Goal: Use online tool/utility: Utilize a website feature to perform a specific function

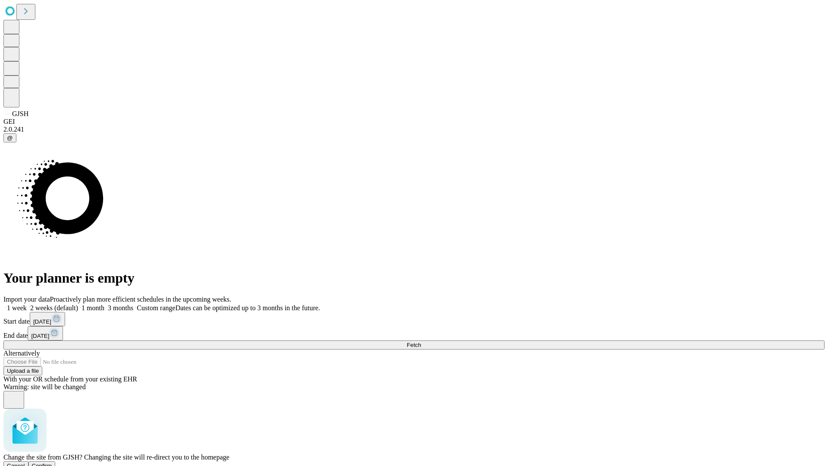
click at [52, 462] on span "Confirm" at bounding box center [42, 465] width 20 height 6
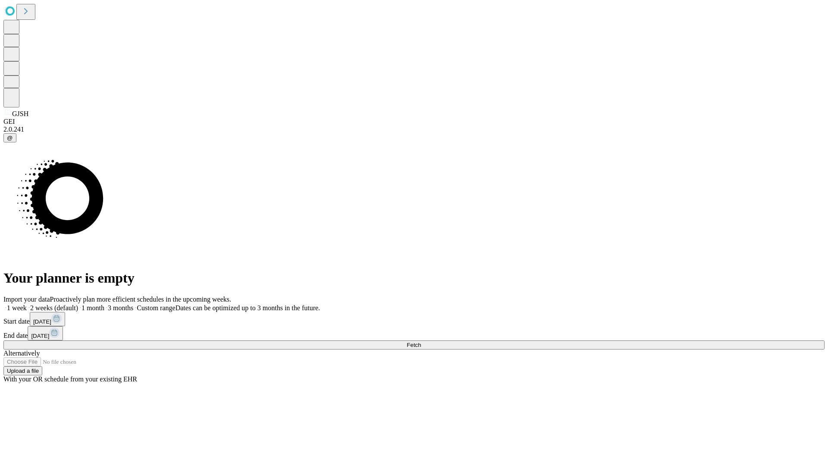
click at [27, 304] on label "1 week" at bounding box center [14, 307] width 23 height 7
click at [421, 342] on span "Fetch" at bounding box center [414, 345] width 14 height 6
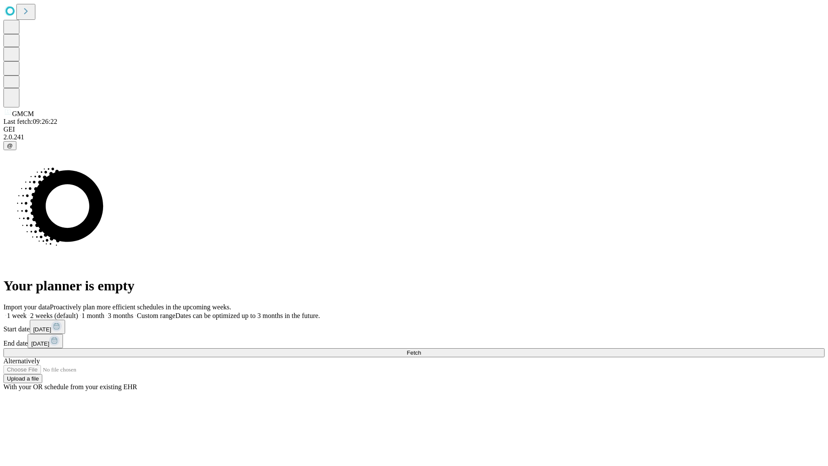
click at [27, 312] on label "1 week" at bounding box center [14, 315] width 23 height 7
click at [421, 349] on span "Fetch" at bounding box center [414, 352] width 14 height 6
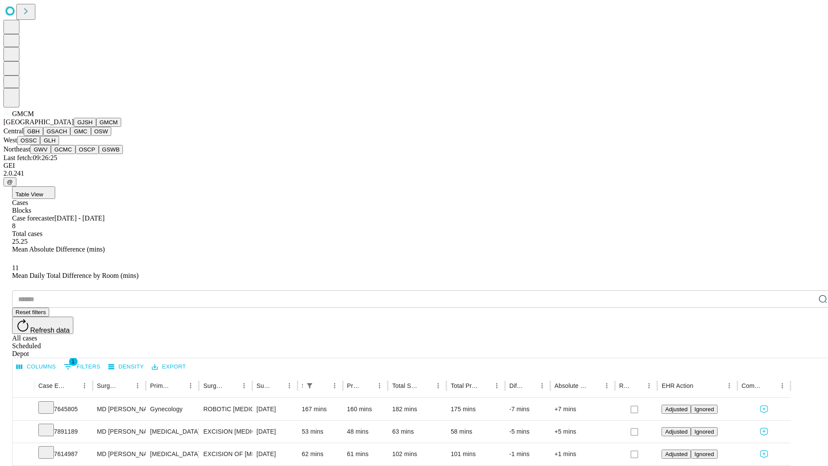
click at [43, 136] on button "GBH" at bounding box center [33, 131] width 19 height 9
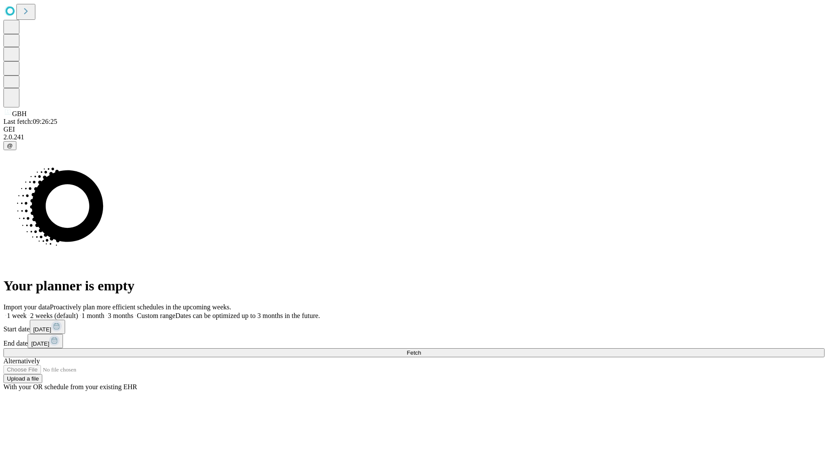
click at [27, 312] on label "1 week" at bounding box center [14, 315] width 23 height 7
click at [421, 349] on span "Fetch" at bounding box center [414, 352] width 14 height 6
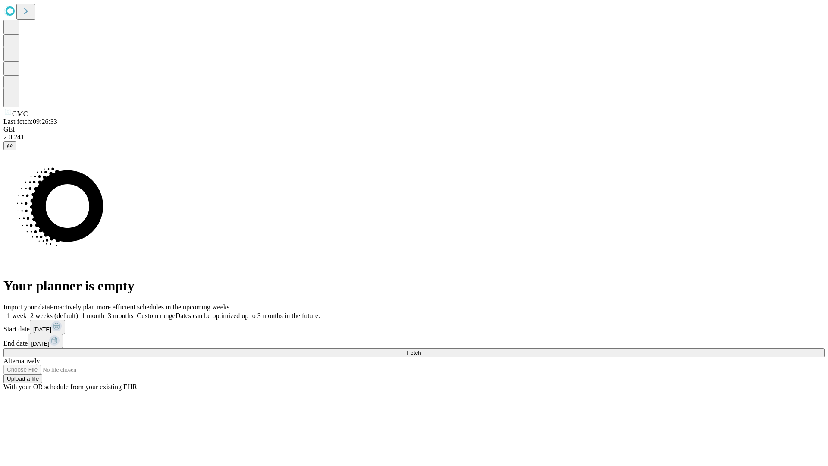
click at [27, 312] on label "1 week" at bounding box center [14, 315] width 23 height 7
click at [421, 349] on span "Fetch" at bounding box center [414, 352] width 14 height 6
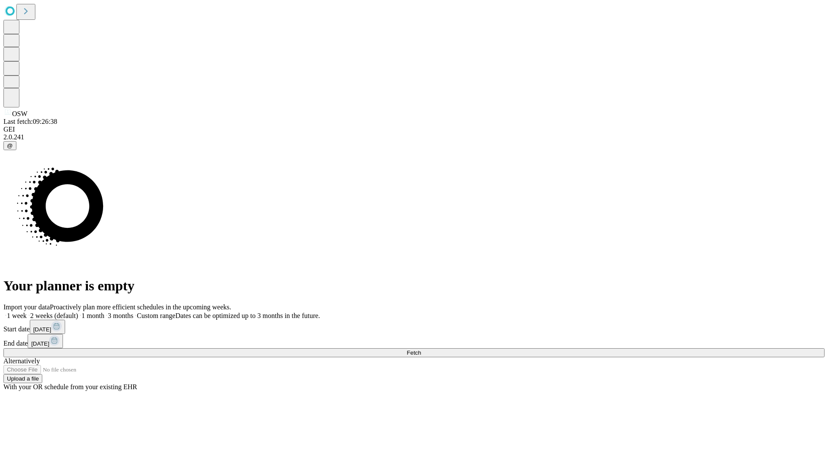
click at [27, 312] on label "1 week" at bounding box center [14, 315] width 23 height 7
click at [421, 349] on span "Fetch" at bounding box center [414, 352] width 14 height 6
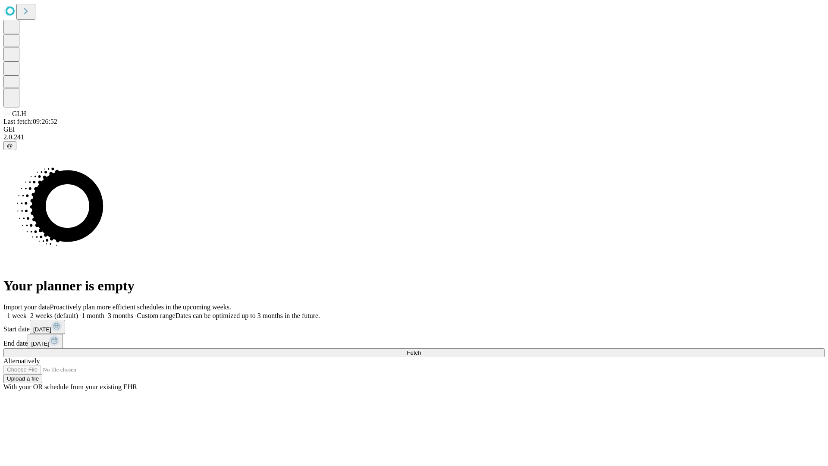
click at [27, 312] on label "1 week" at bounding box center [14, 315] width 23 height 7
click at [421, 349] on span "Fetch" at bounding box center [414, 352] width 14 height 6
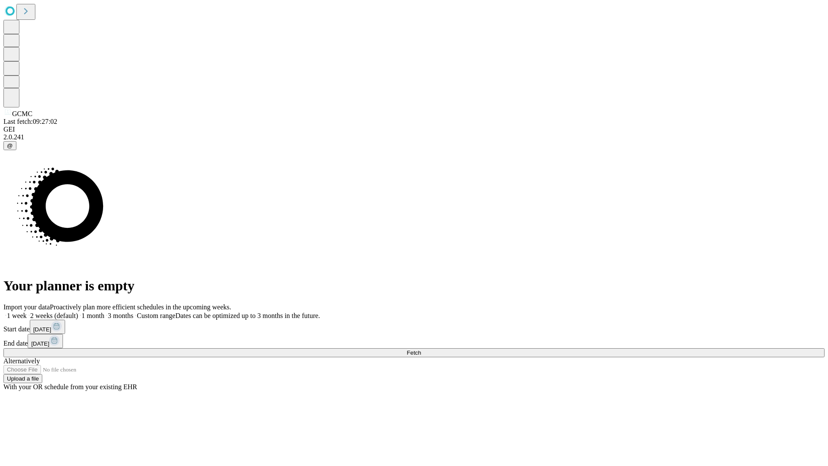
click at [27, 312] on label "1 week" at bounding box center [14, 315] width 23 height 7
click at [421, 349] on span "Fetch" at bounding box center [414, 352] width 14 height 6
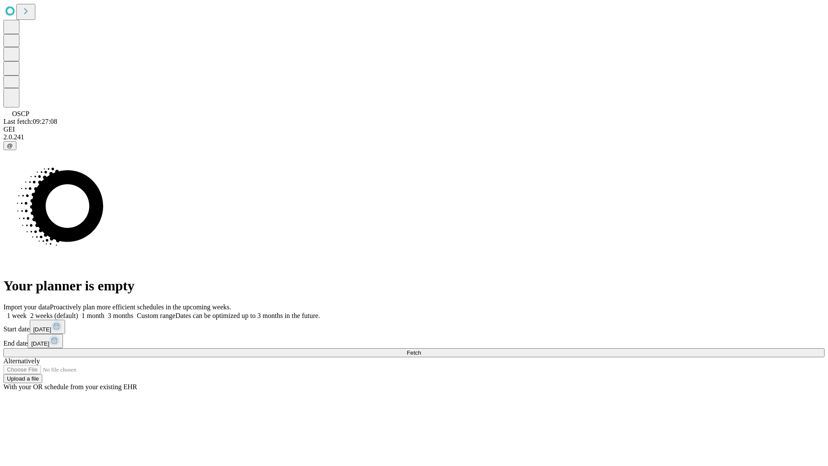
click at [27, 312] on label "1 week" at bounding box center [14, 315] width 23 height 7
click at [421, 349] on span "Fetch" at bounding box center [414, 352] width 14 height 6
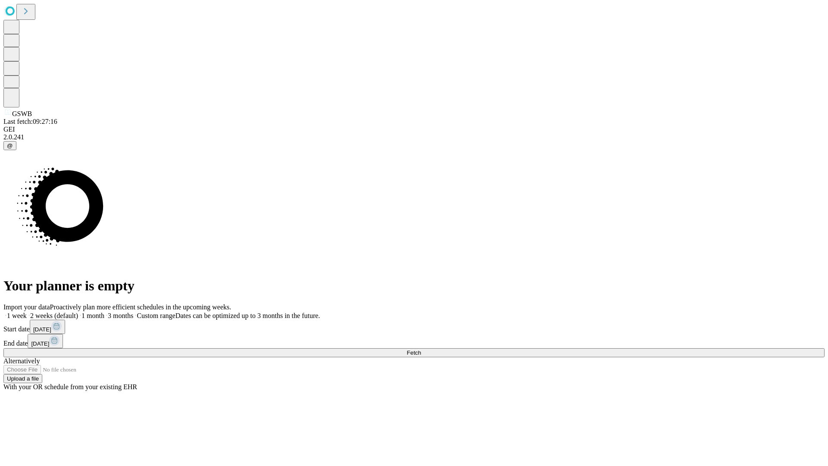
click at [421, 349] on span "Fetch" at bounding box center [414, 352] width 14 height 6
